Goal: Book appointment/travel/reservation

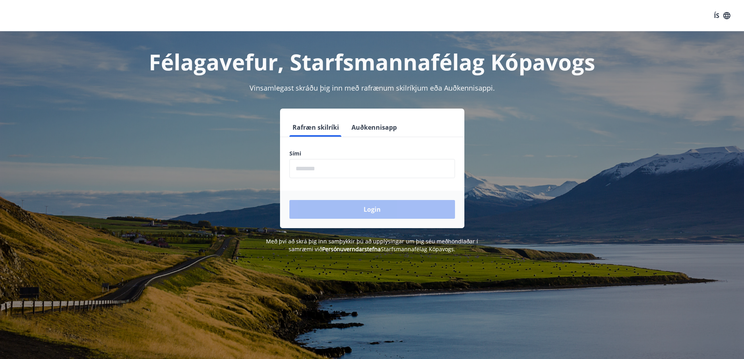
click at [350, 164] on input "phone" at bounding box center [372, 168] width 166 height 19
type input "********"
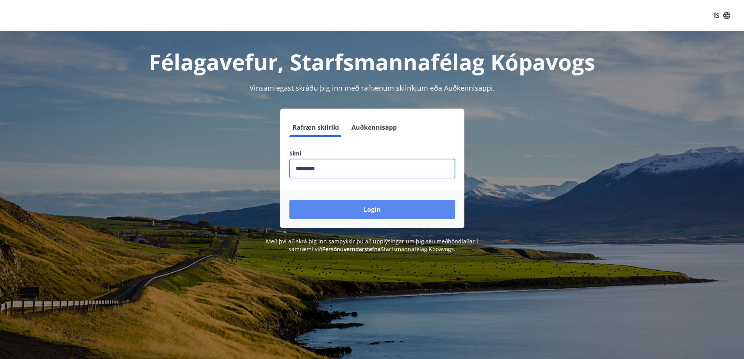
click at [362, 214] on button "Login" at bounding box center [372, 209] width 166 height 19
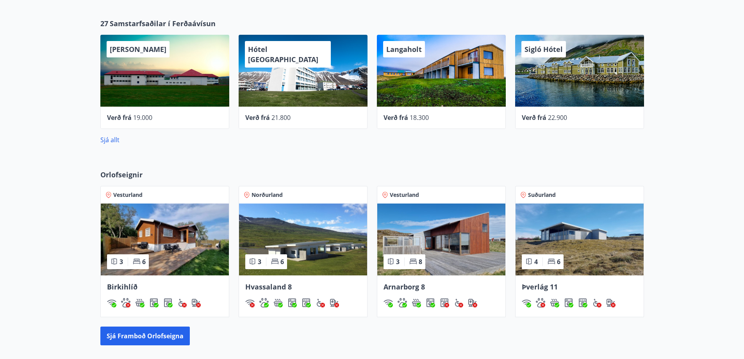
scroll to position [351, 0]
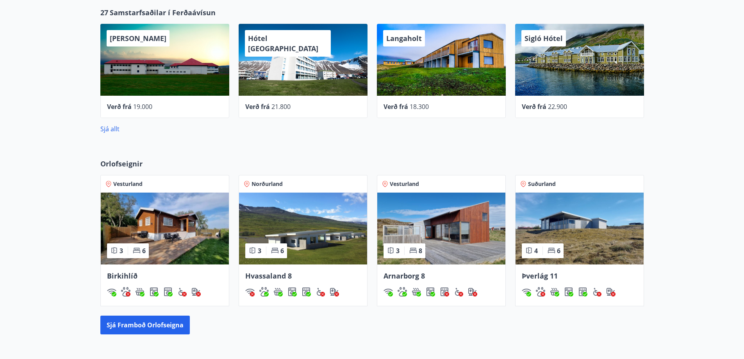
click at [542, 210] on img at bounding box center [579, 229] width 128 height 72
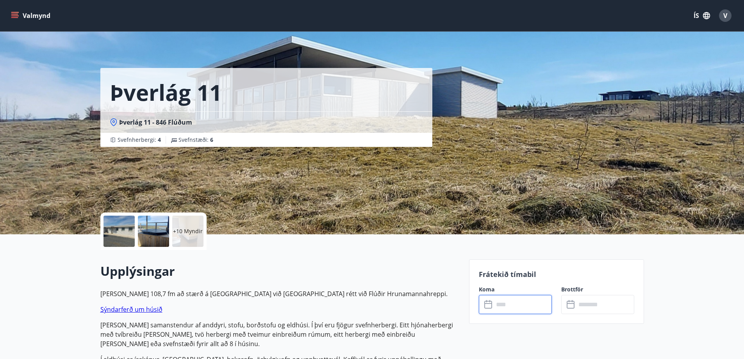
click at [517, 305] on input "text" at bounding box center [523, 304] width 58 height 19
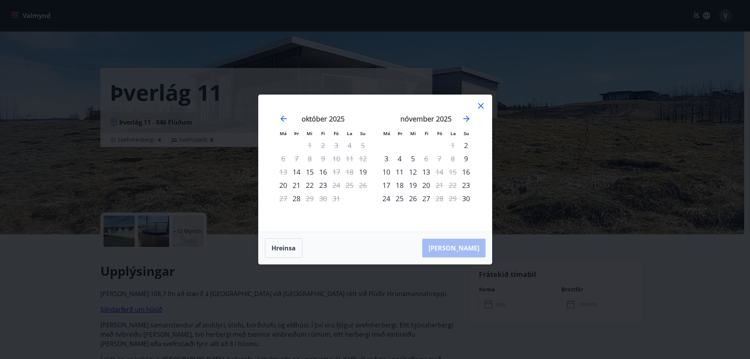
click at [480, 108] on icon at bounding box center [480, 105] width 9 height 9
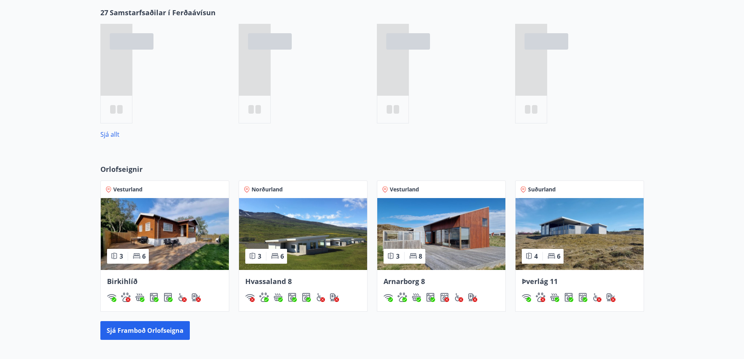
scroll to position [358, 0]
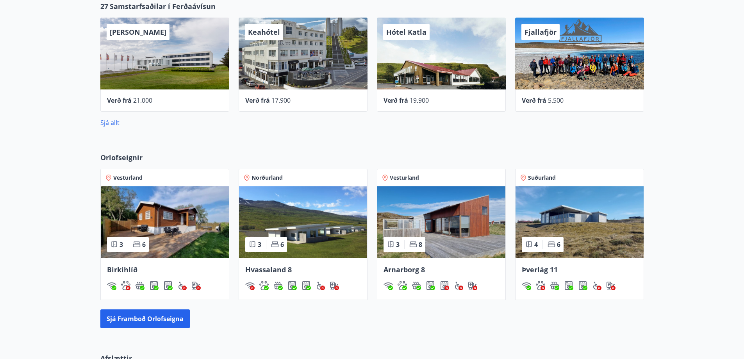
click at [292, 235] on img at bounding box center [303, 222] width 128 height 72
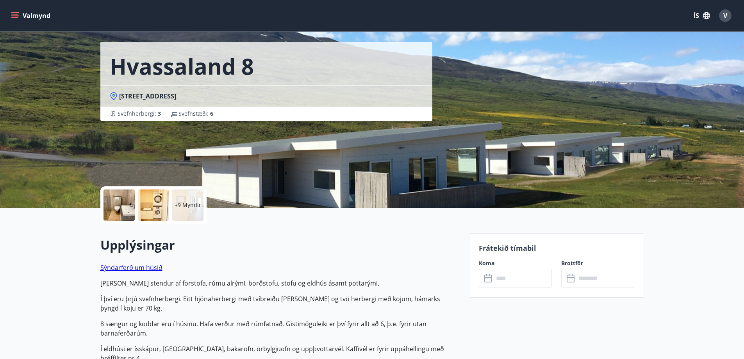
scroll to position [39, 0]
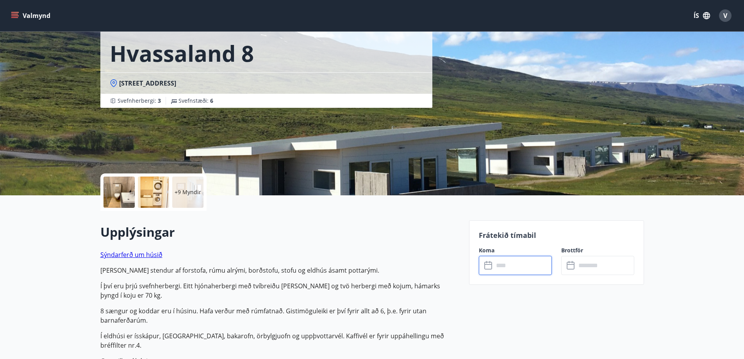
click at [513, 266] on input "text" at bounding box center [523, 265] width 58 height 19
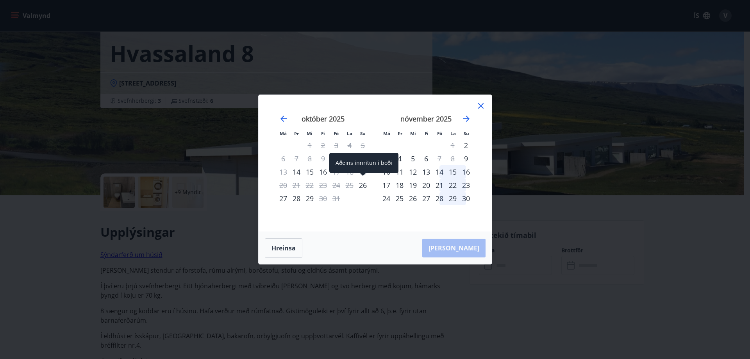
click at [360, 187] on div "26" at bounding box center [362, 184] width 13 height 13
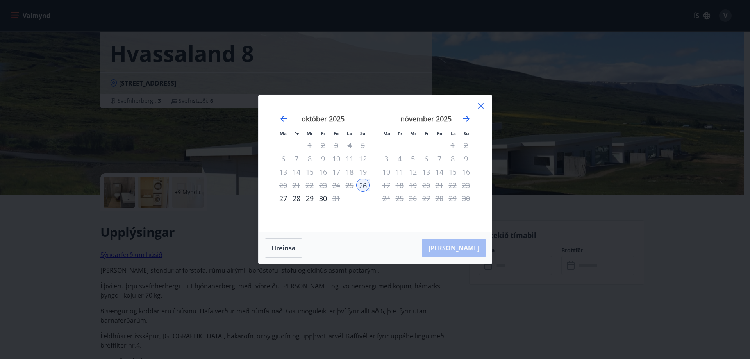
click at [293, 199] on div "28" at bounding box center [296, 198] width 13 height 13
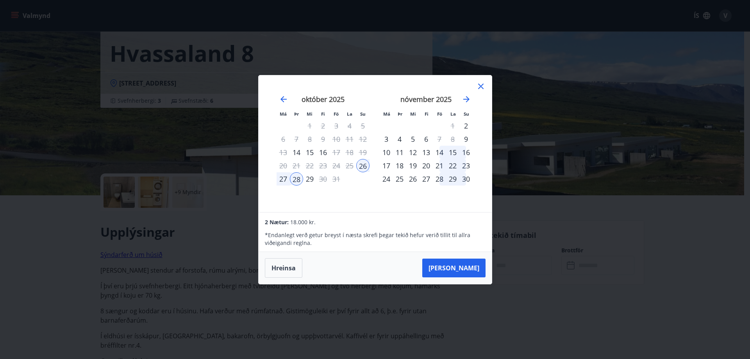
click at [481, 86] on icon at bounding box center [480, 86] width 9 height 9
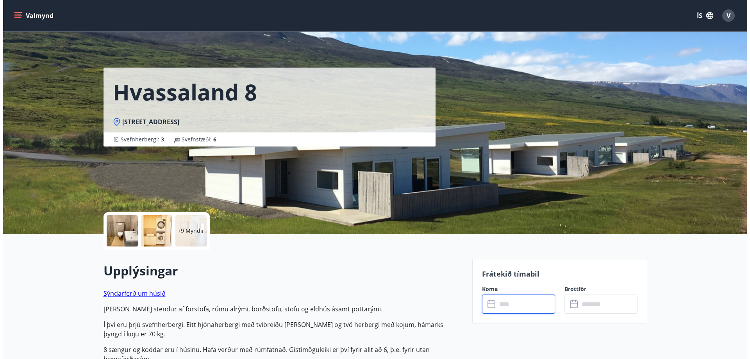
scroll to position [0, 0]
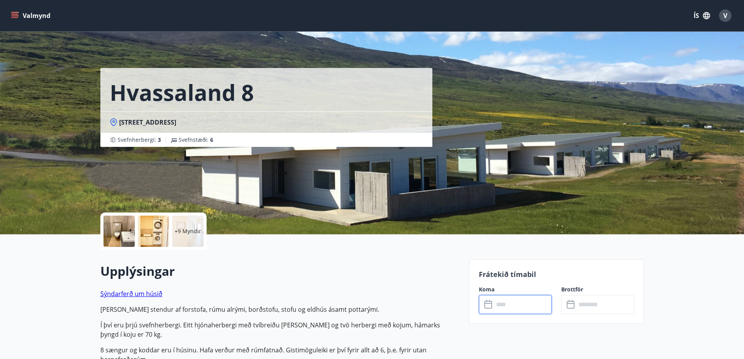
click at [124, 235] on div at bounding box center [118, 231] width 31 height 31
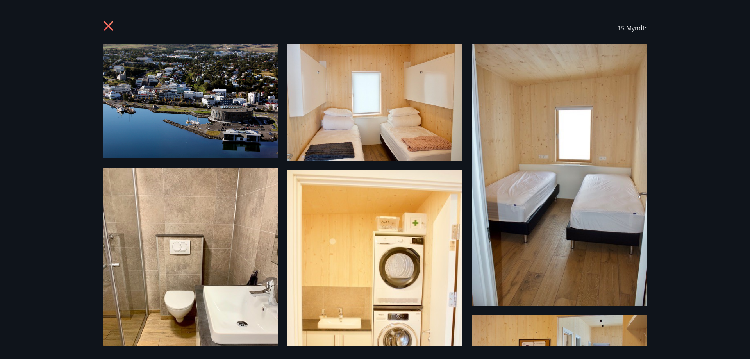
click at [109, 25] on icon at bounding box center [108, 26] width 2 height 2
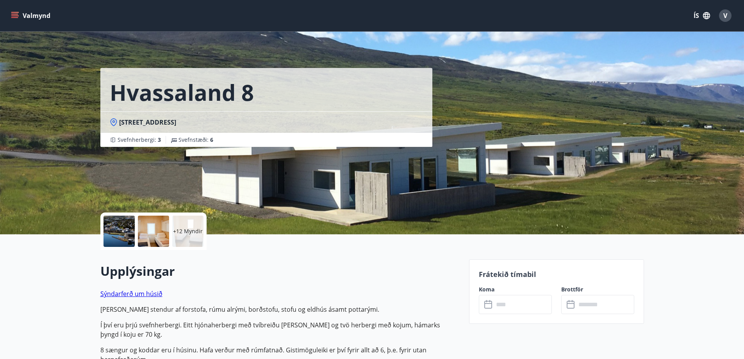
click at [504, 306] on input "text" at bounding box center [523, 304] width 58 height 19
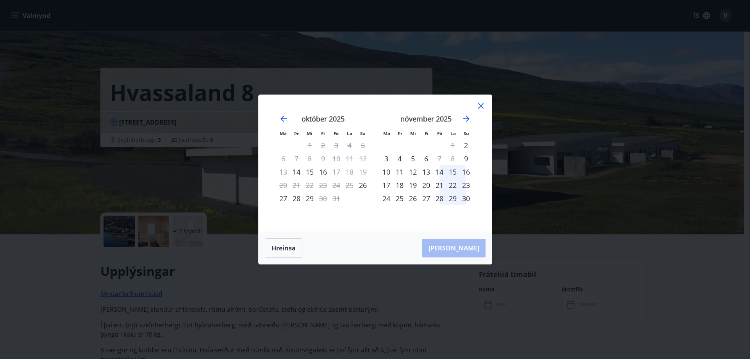
click at [483, 107] on icon at bounding box center [480, 105] width 9 height 9
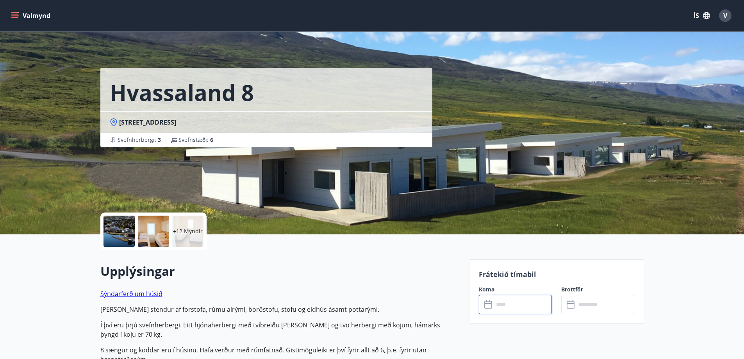
click at [518, 307] on input "text" at bounding box center [523, 304] width 58 height 19
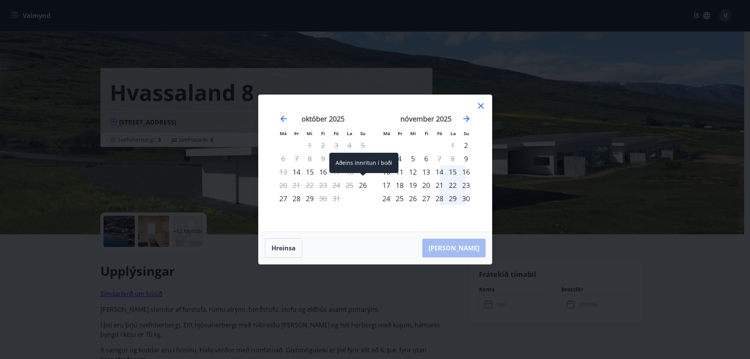
click at [360, 187] on div "26" at bounding box center [362, 184] width 13 height 13
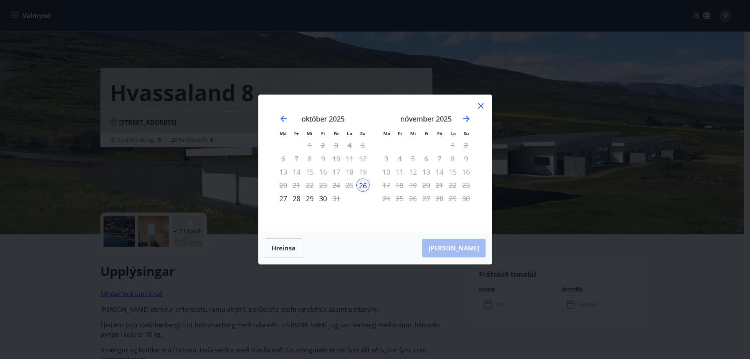
click at [296, 199] on div "28" at bounding box center [296, 198] width 13 height 13
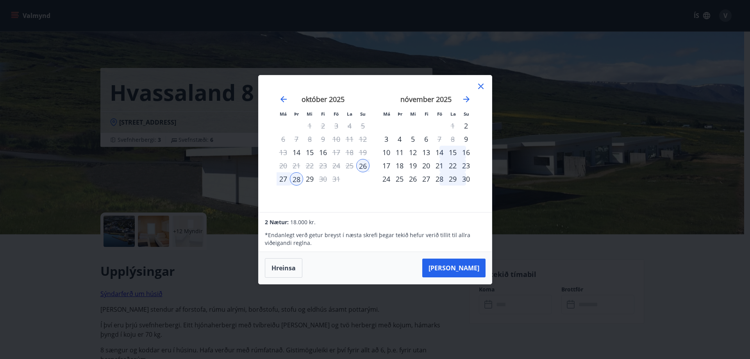
click at [481, 87] on icon at bounding box center [480, 86] width 9 height 9
